Goal: Task Accomplishment & Management: Use online tool/utility

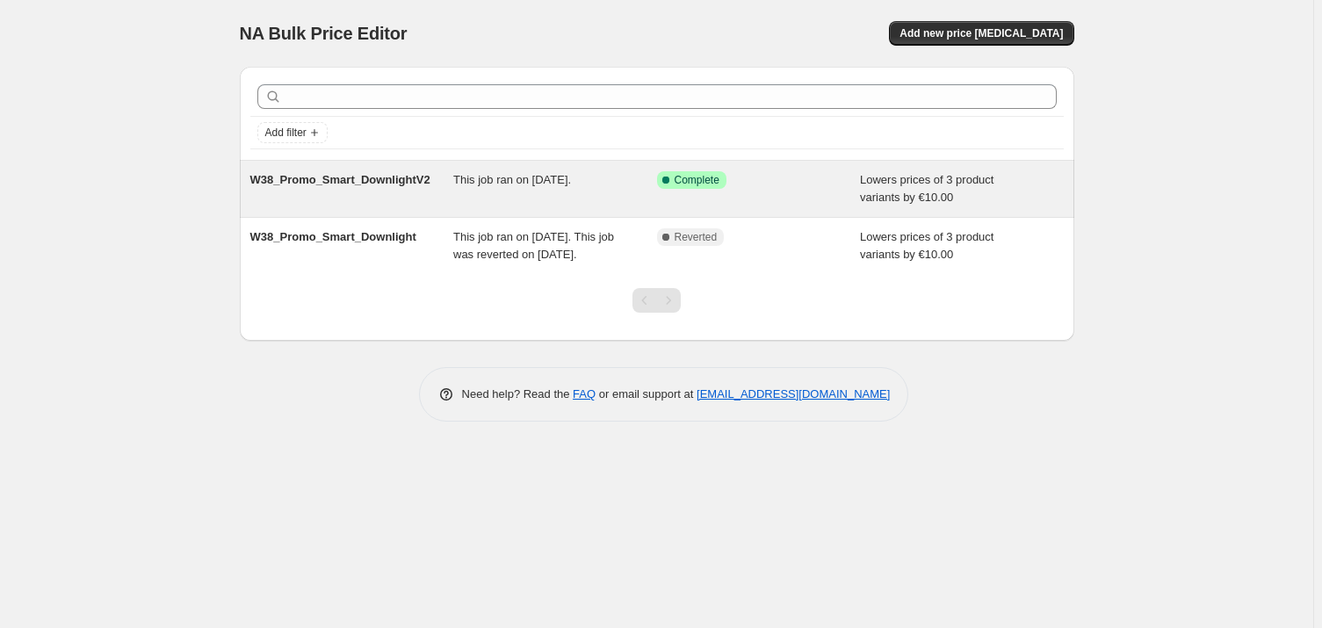
click at [536, 191] on div "This job ran on [DATE]." at bounding box center [555, 188] width 204 height 35
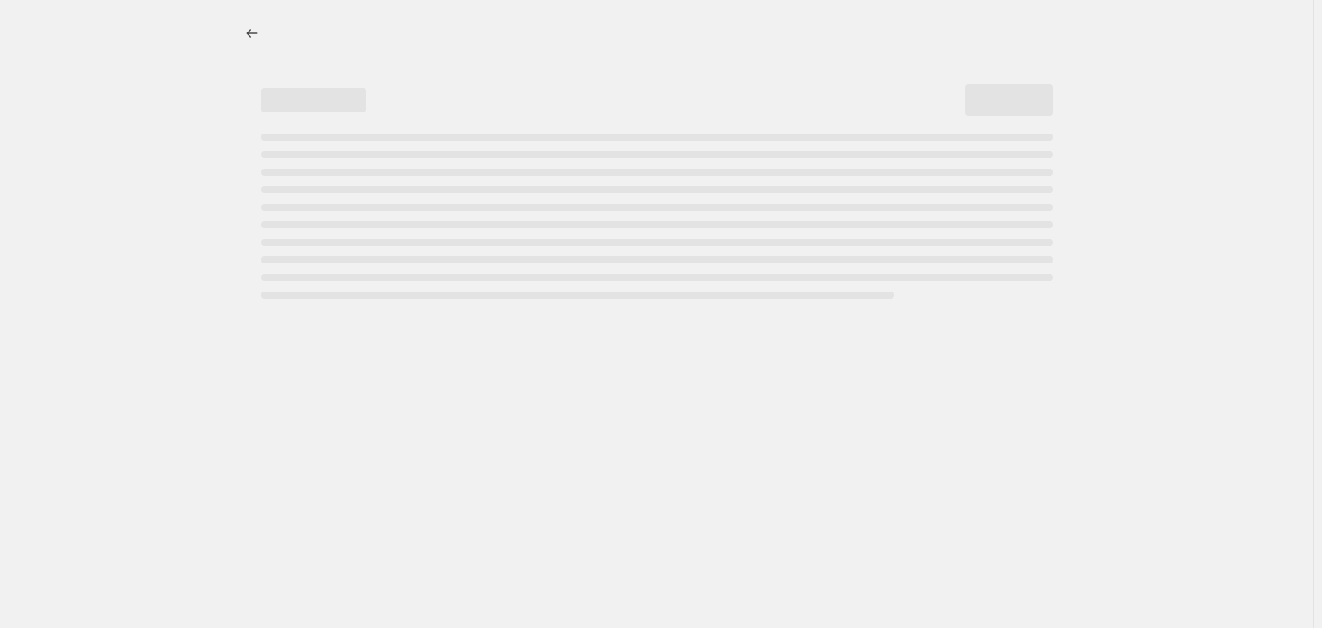
select select "by"
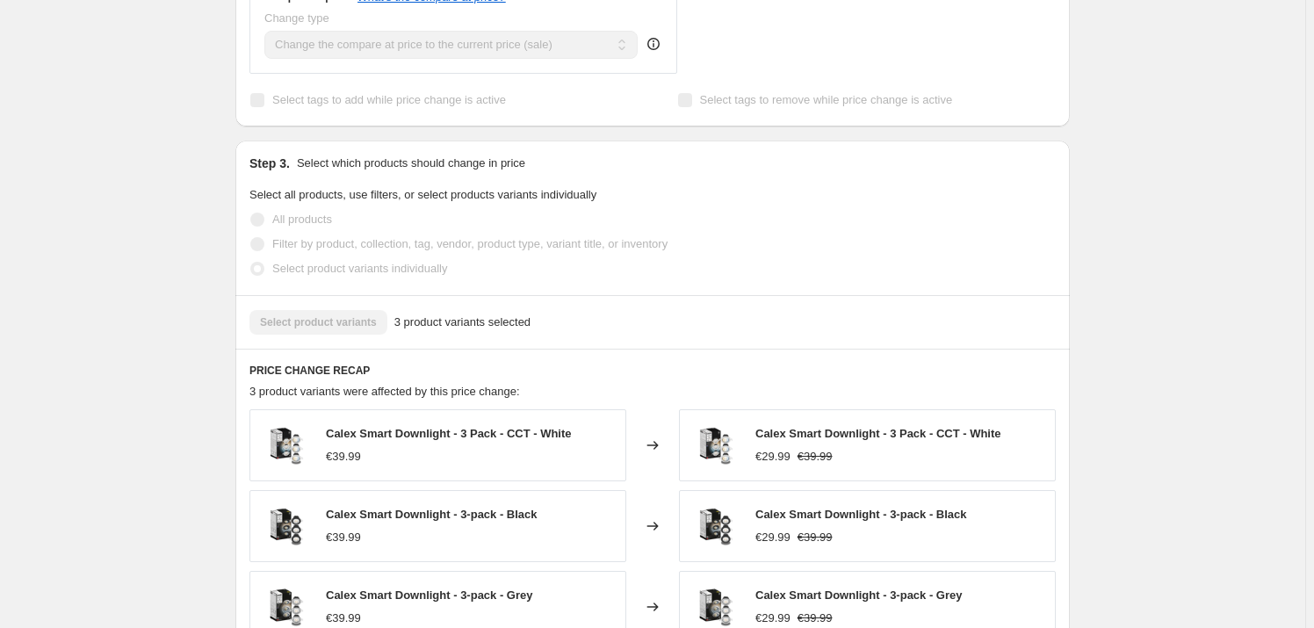
click at [556, 349] on div "PRICE CHANGE RECAP 3 product variants were affected by this price change: Calex…" at bounding box center [652, 535] width 834 height 372
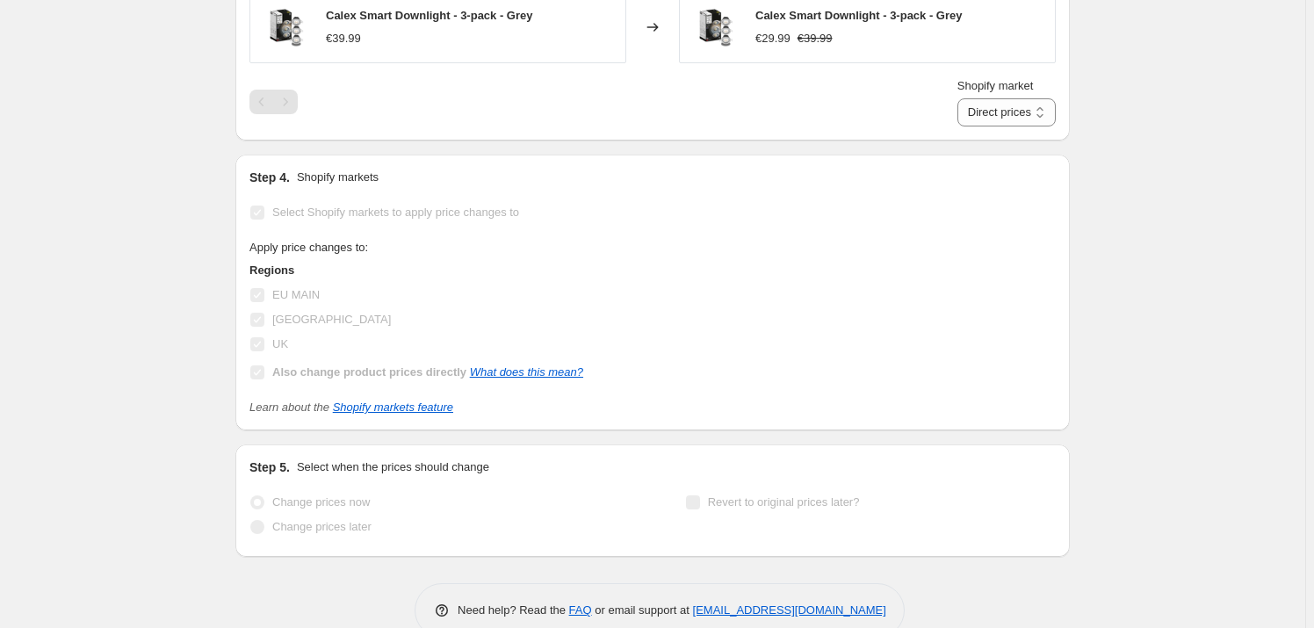
scroll to position [1462, 0]
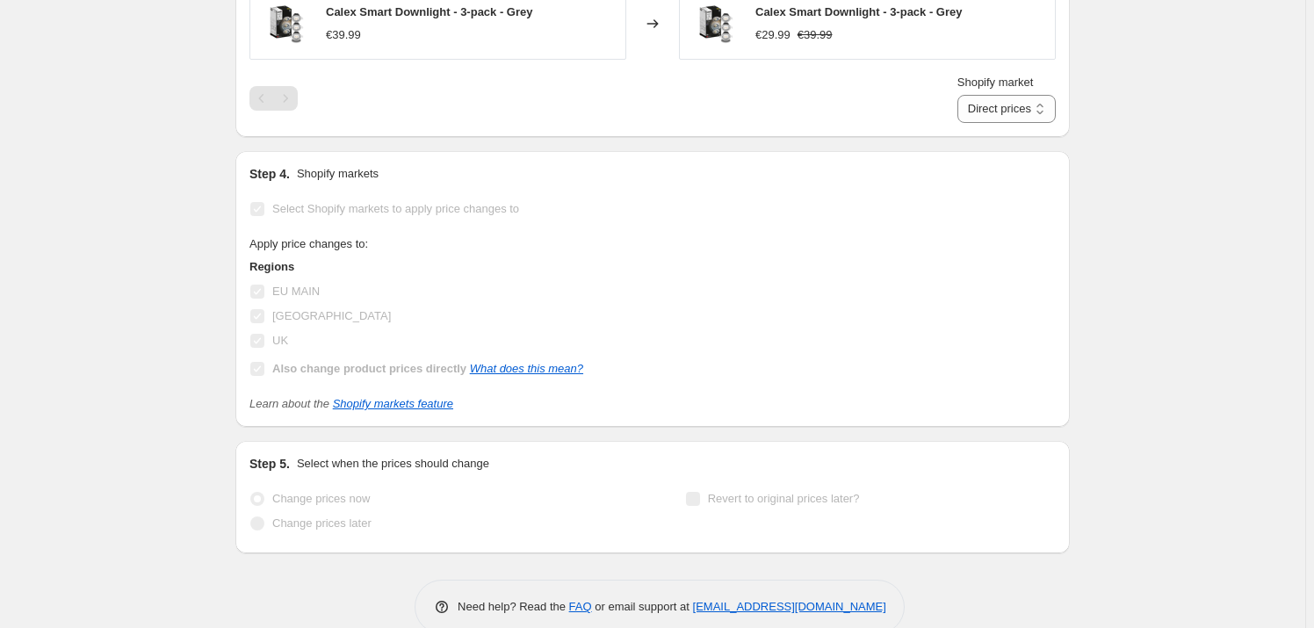
click at [263, 492] on span at bounding box center [257, 499] width 14 height 14
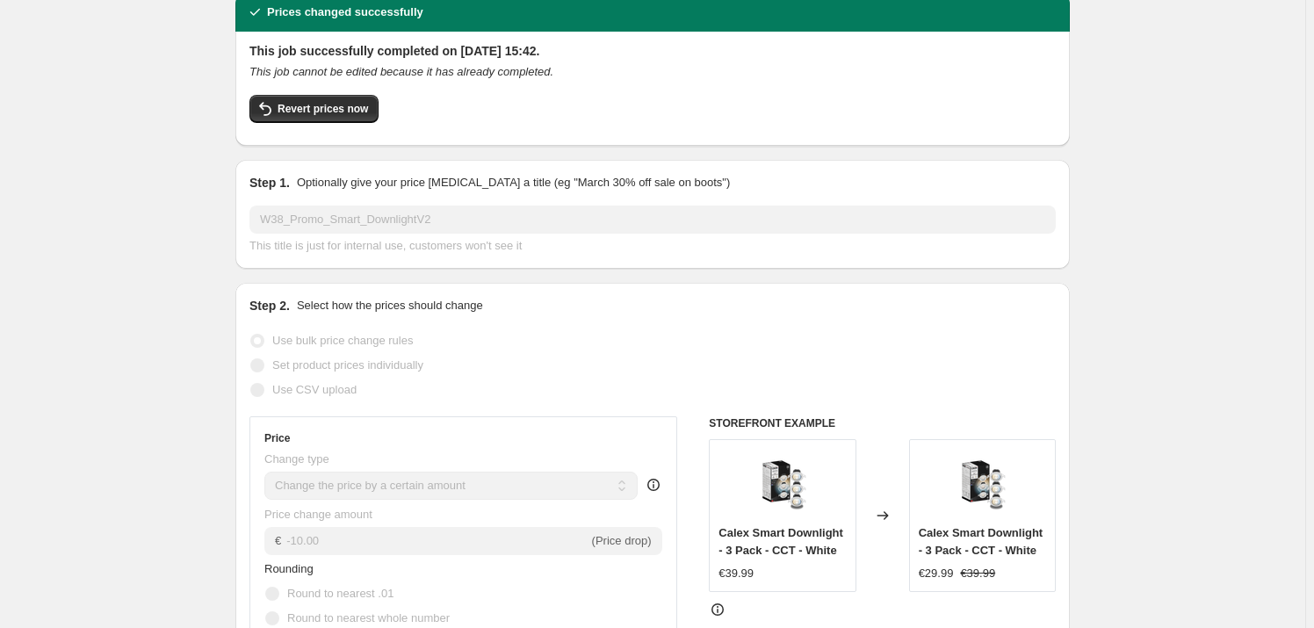
scroll to position [0, 0]
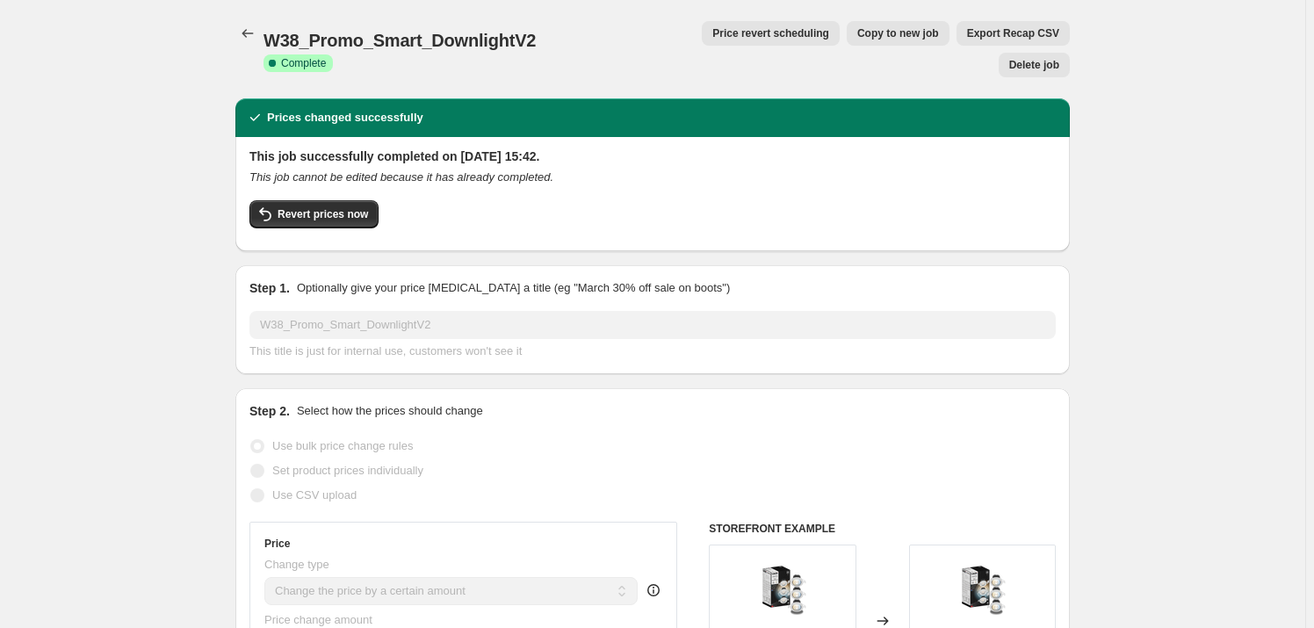
click at [712, 37] on span "Price revert scheduling" at bounding box center [770, 33] width 117 height 14
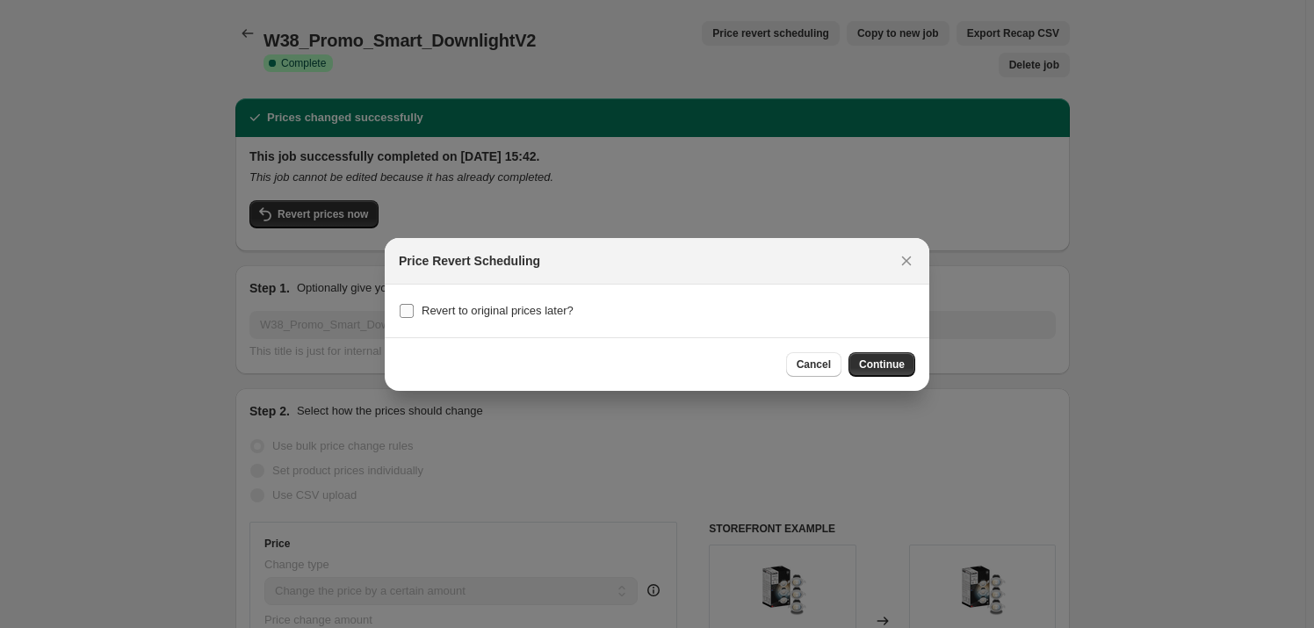
click at [530, 299] on label "Revert to original prices later?" at bounding box center [486, 311] width 175 height 25
click at [414, 304] on input "Revert to original prices later?" at bounding box center [407, 311] width 14 height 14
checkbox input "true"
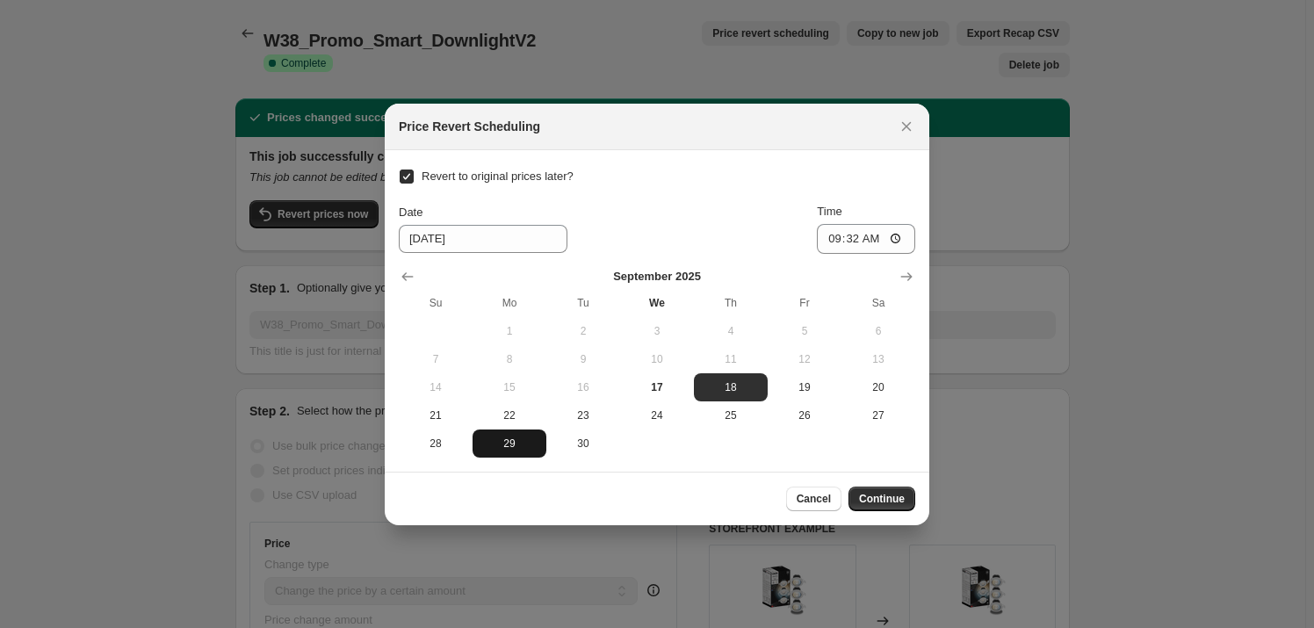
click at [502, 447] on span "29" at bounding box center [510, 444] width 60 height 14
click at [566, 446] on span "30" at bounding box center [583, 444] width 60 height 14
type input "[DATE]"
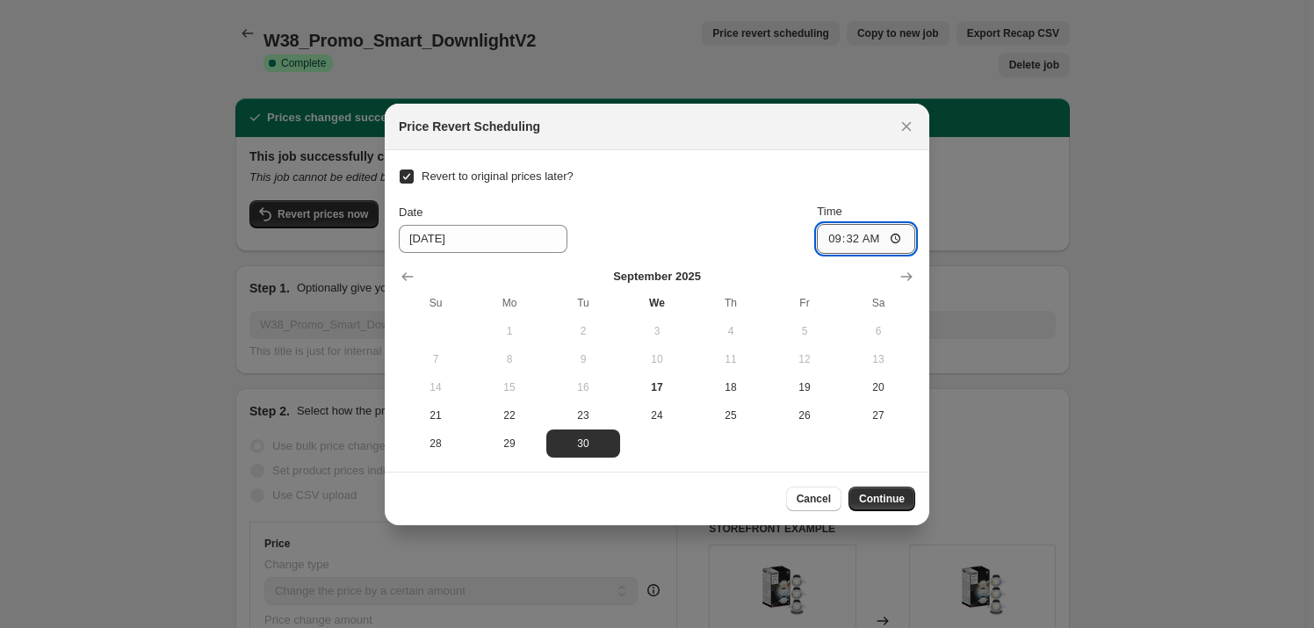
click at [868, 232] on input "09:32" at bounding box center [866, 239] width 98 height 30
click at [859, 235] on input "09:32" at bounding box center [866, 239] width 98 height 30
type input "00:01"
click at [711, 176] on div "Revert to original prices later? Date [DATE] Time 00:[DATE] Mo Tu We Th Fr Sa 1…" at bounding box center [657, 310] width 516 height 293
click at [897, 499] on span "Continue" at bounding box center [882, 499] width 46 height 14
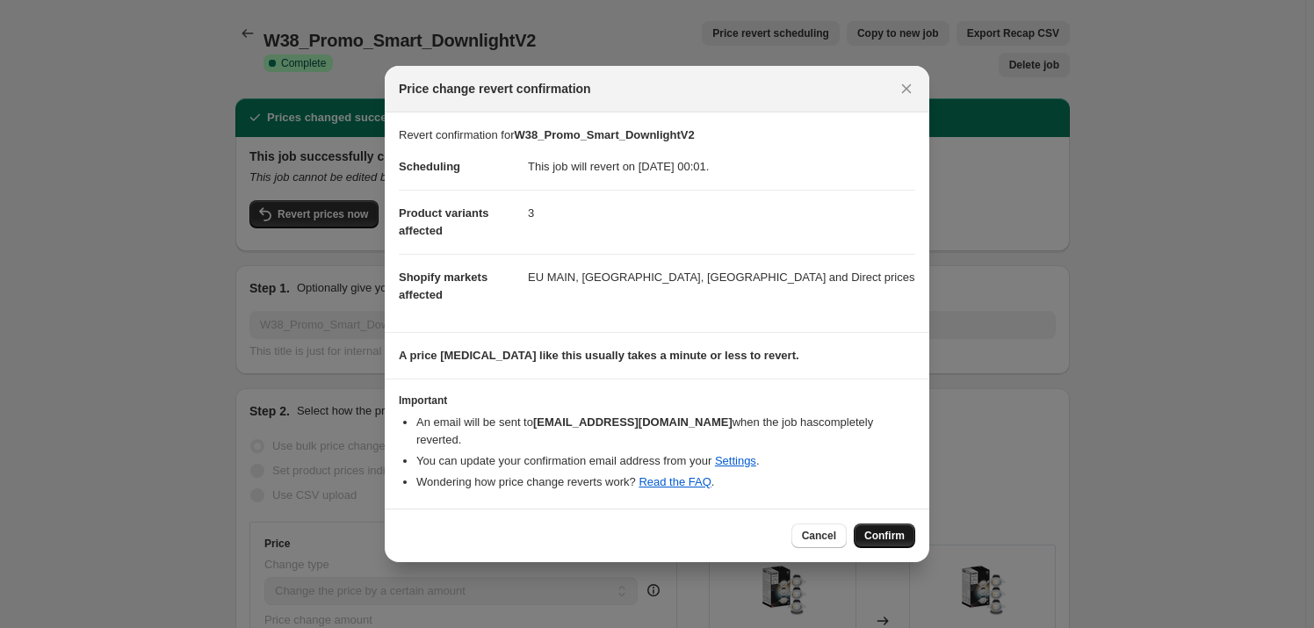
click at [899, 529] on span "Confirm" at bounding box center [884, 536] width 40 height 14
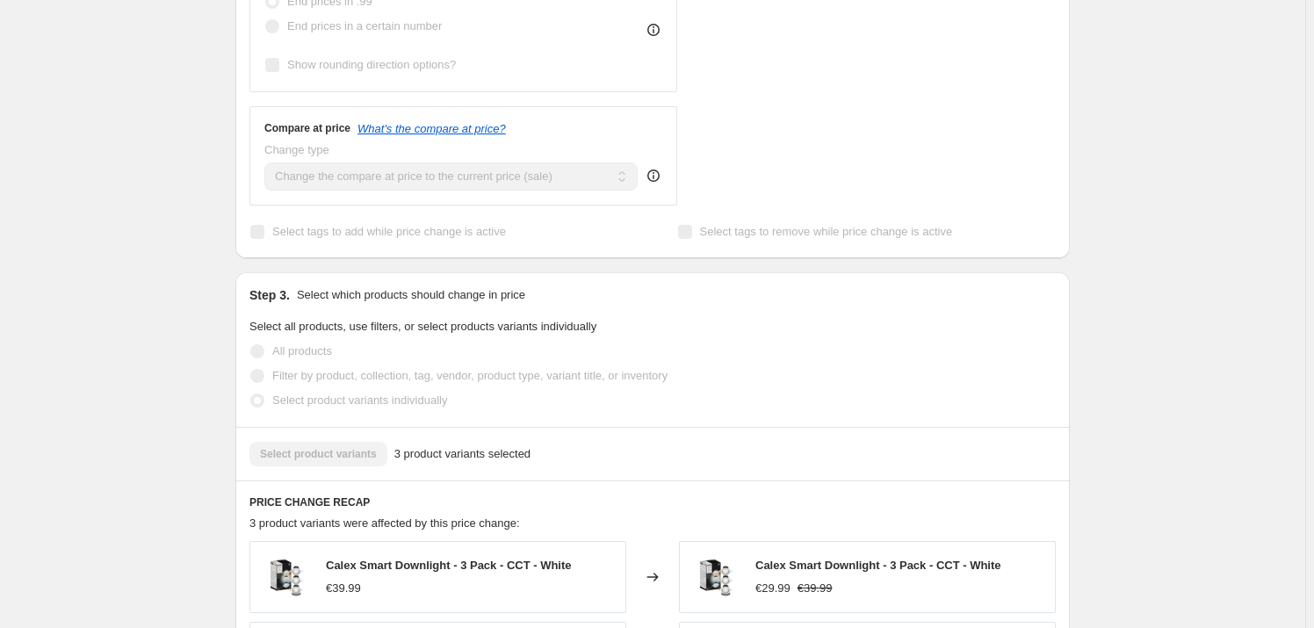
scroll to position [741, 0]
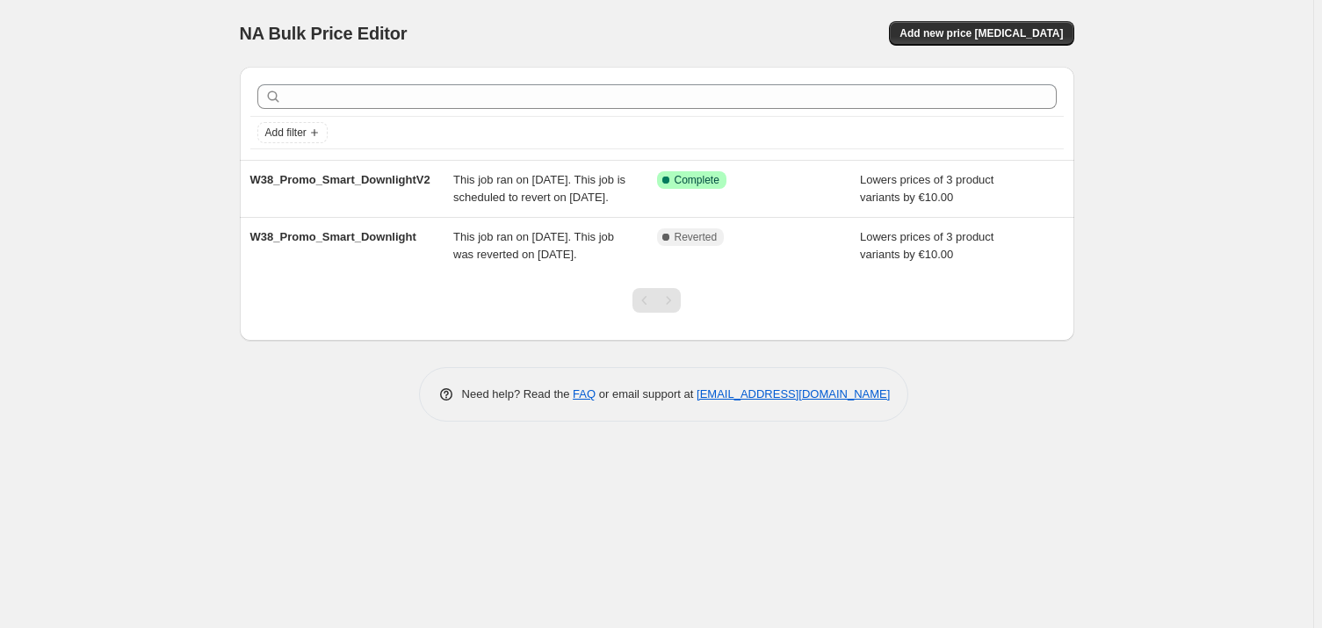
click at [109, 223] on div "NA Bulk Price Editor. This page is ready NA Bulk Price Editor Add new price [ME…" at bounding box center [656, 314] width 1313 height 628
click at [161, 217] on div "NA Bulk Price Editor. This page is ready NA Bulk Price Editor Add new price [ME…" at bounding box center [656, 314] width 1313 height 628
click at [165, 350] on div "NA Bulk Price Editor. This page is ready NA Bulk Price Editor Add new price [ME…" at bounding box center [656, 314] width 1313 height 628
